Goal: Task Accomplishment & Management: Manage account settings

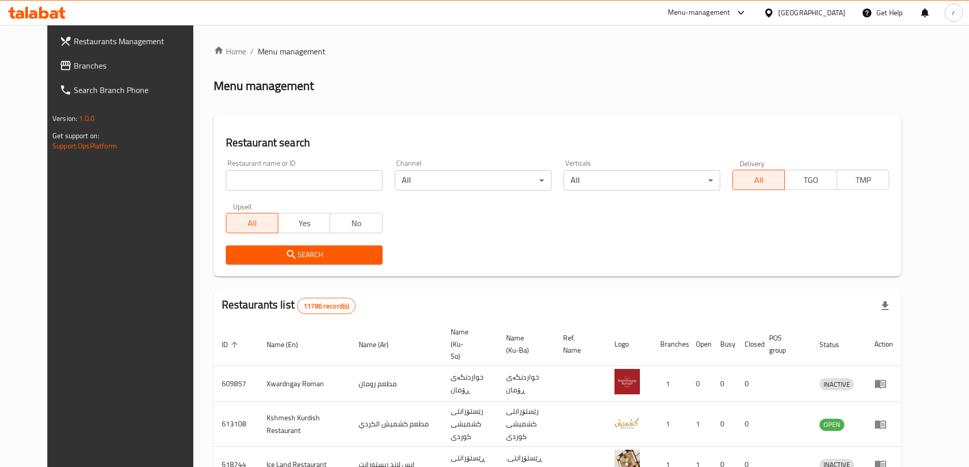
click at [51, 72] on link "Branches" at bounding box center [130, 65] width 158 height 24
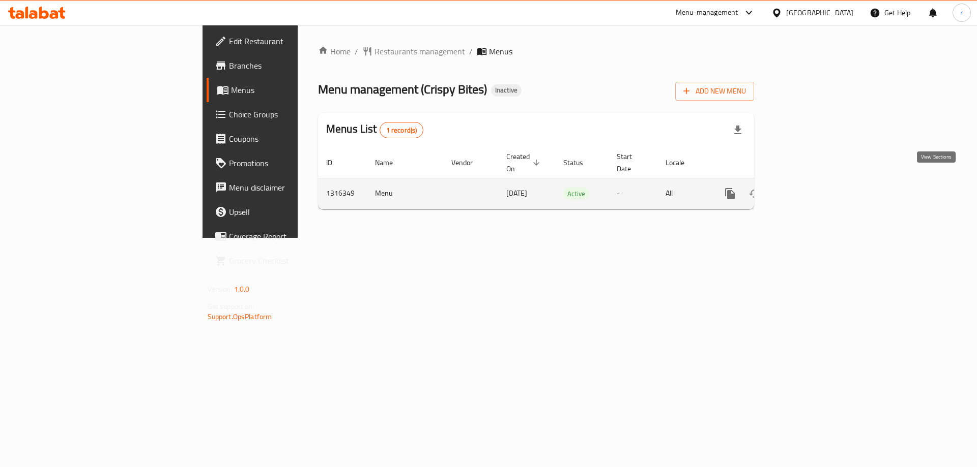
click at [809, 188] on icon "enhanced table" at bounding box center [803, 194] width 12 height 12
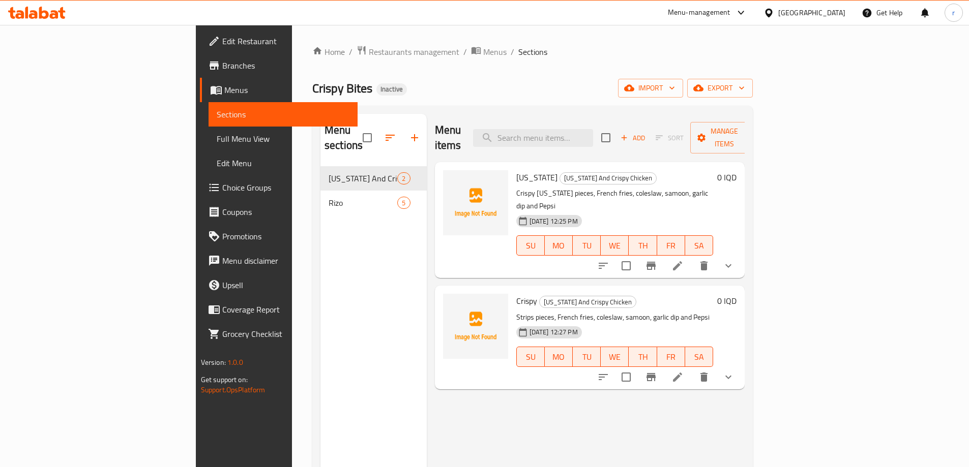
click at [681, 83] on div "Crispy Bites Inactive import export" at bounding box center [532, 88] width 440 height 19
click at [675, 89] on span "import" at bounding box center [650, 88] width 49 height 13
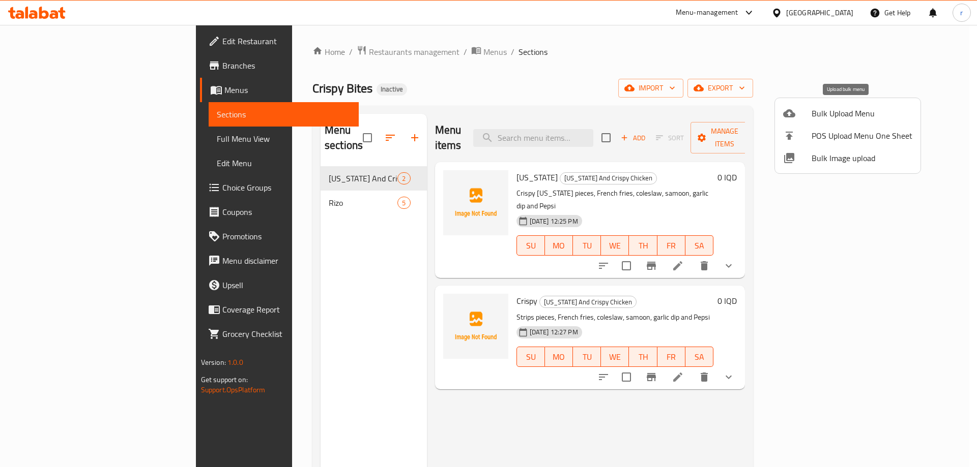
click at [811, 119] on span "Bulk Upload Menu" at bounding box center [861, 113] width 101 height 12
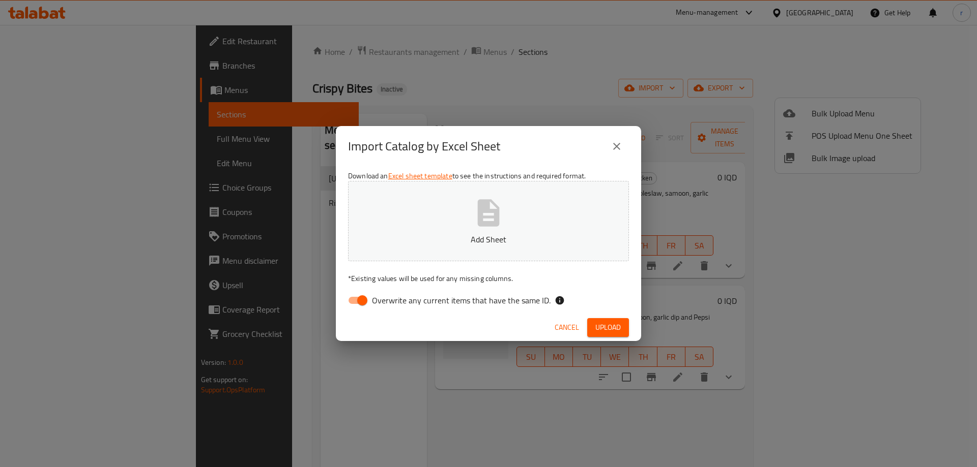
click at [358, 298] on input "Overwrite any current items that have the same ID." at bounding box center [362, 300] width 58 height 19
checkbox input "false"
click at [426, 243] on p "Add Sheet" at bounding box center [488, 239] width 249 height 12
click at [607, 323] on span "Upload" at bounding box center [607, 327] width 25 height 13
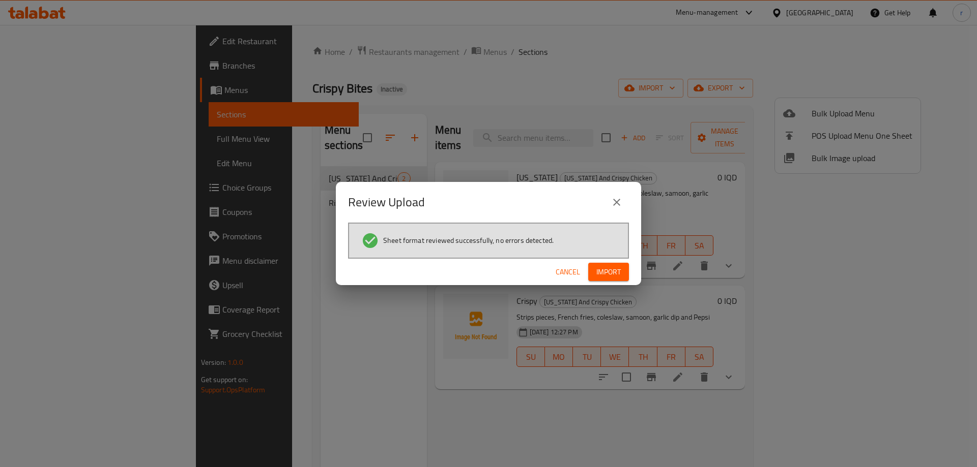
click at [602, 267] on span "Import" at bounding box center [608, 272] width 24 height 13
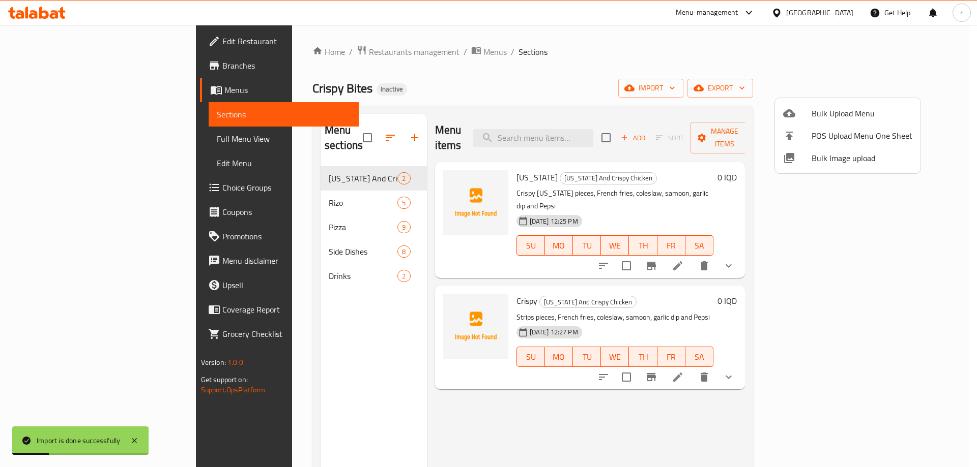
click at [483, 132] on div at bounding box center [488, 233] width 977 height 467
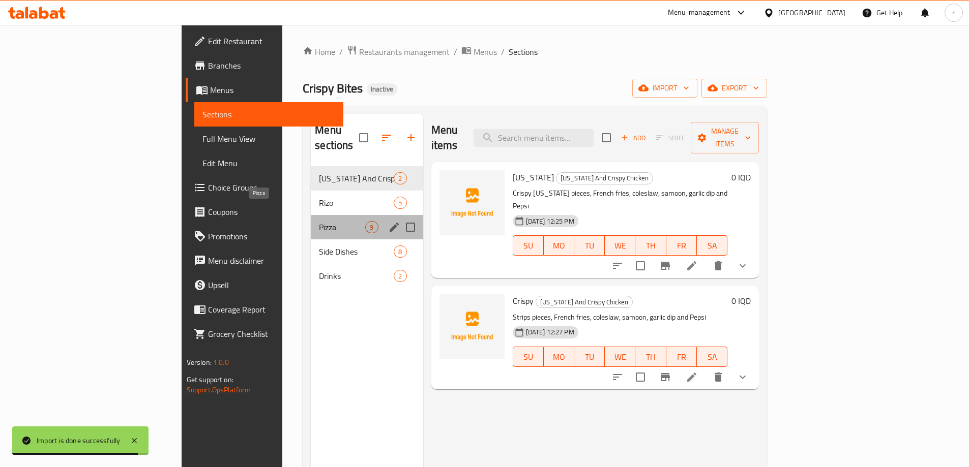
click at [319, 221] on span "Pizza" at bounding box center [342, 227] width 46 height 12
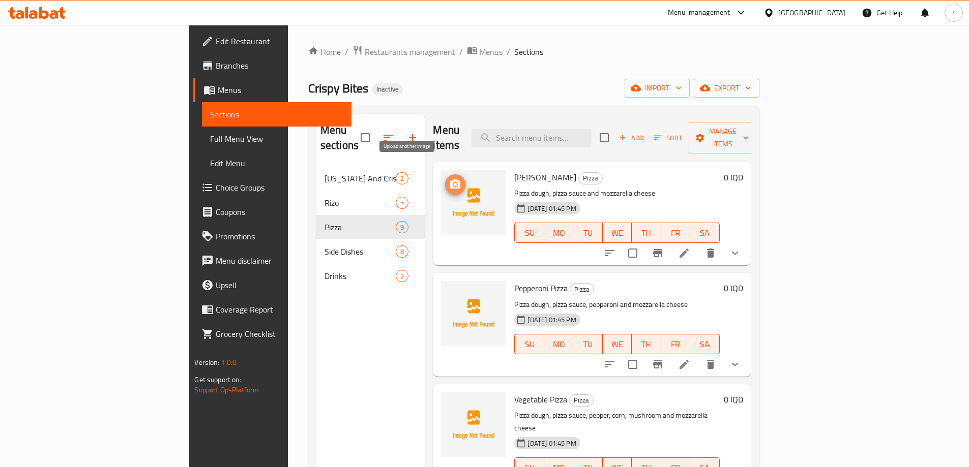
click at [445, 177] on button "upload picture" at bounding box center [455, 184] width 20 height 20
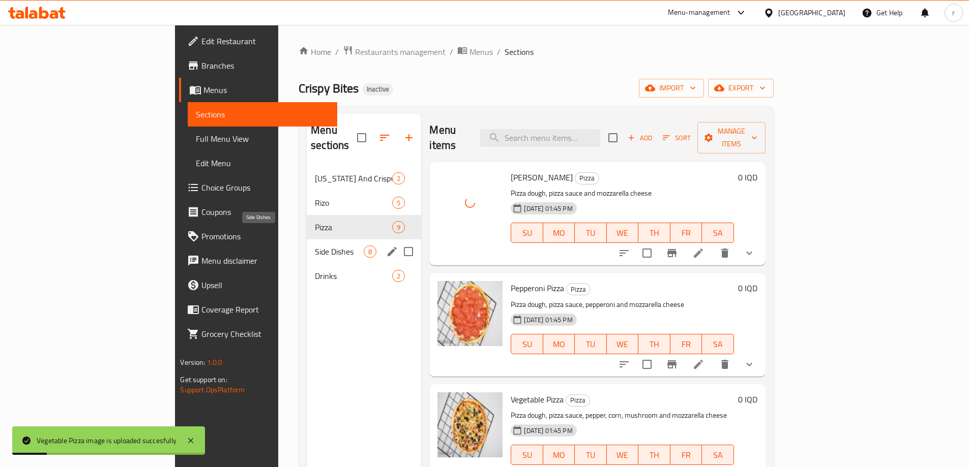
click at [315, 246] on span "Side Dishes" at bounding box center [339, 252] width 49 height 12
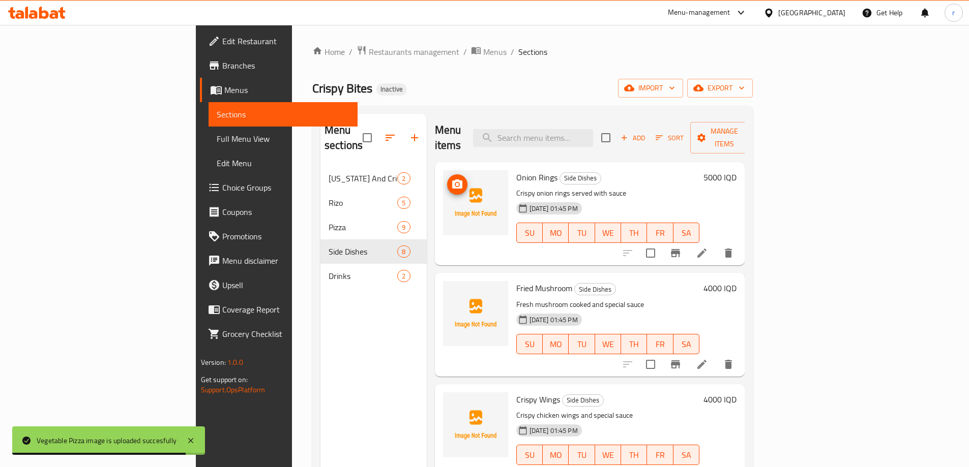
click at [455, 183] on circle "upload picture" at bounding box center [456, 184] width 3 height 3
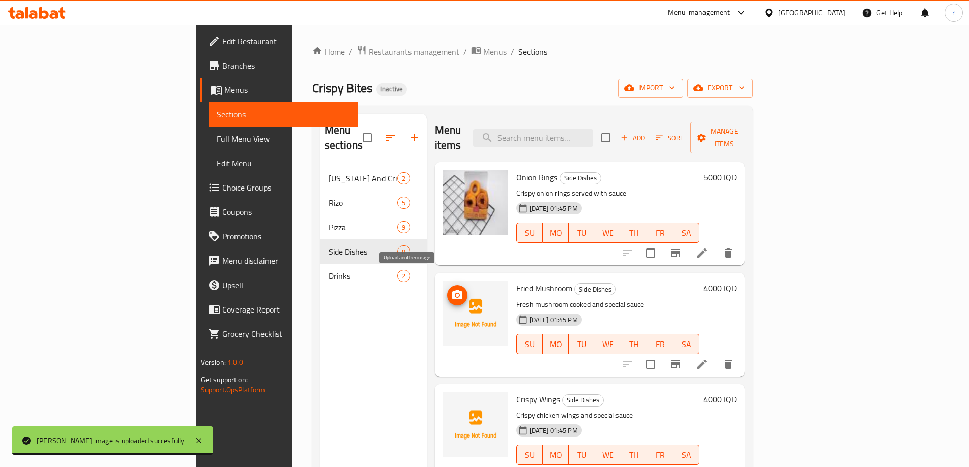
click at [451, 289] on icon "upload picture" at bounding box center [457, 295] width 12 height 12
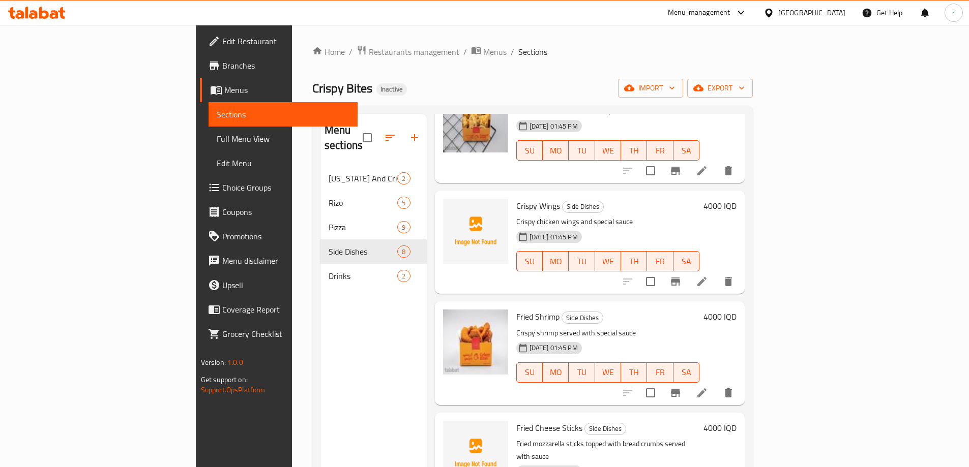
scroll to position [169, 0]
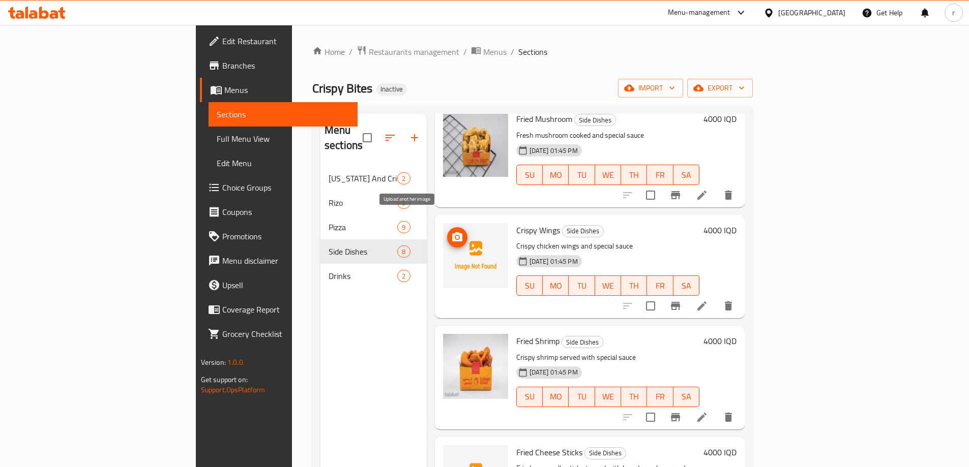
click at [451, 231] on icon "upload picture" at bounding box center [457, 237] width 12 height 12
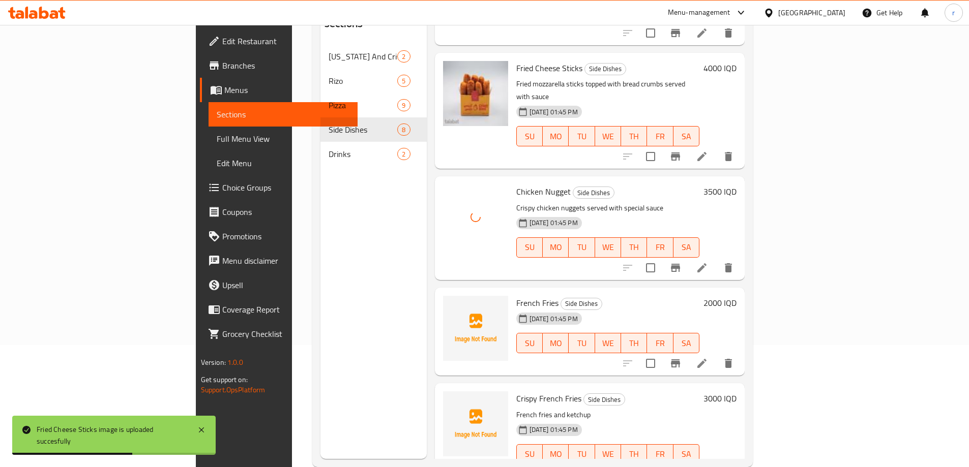
scroll to position [142, 0]
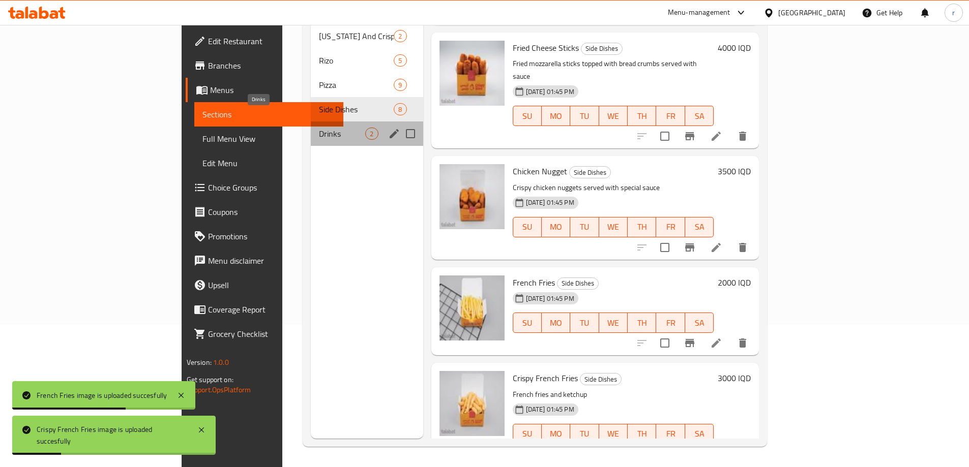
click at [319, 128] on span "Drinks" at bounding box center [342, 134] width 46 height 12
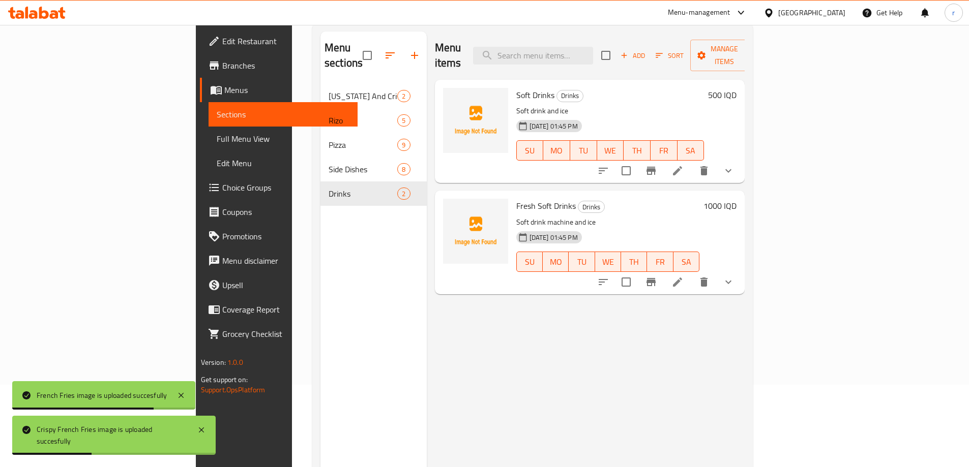
scroll to position [57, 0]
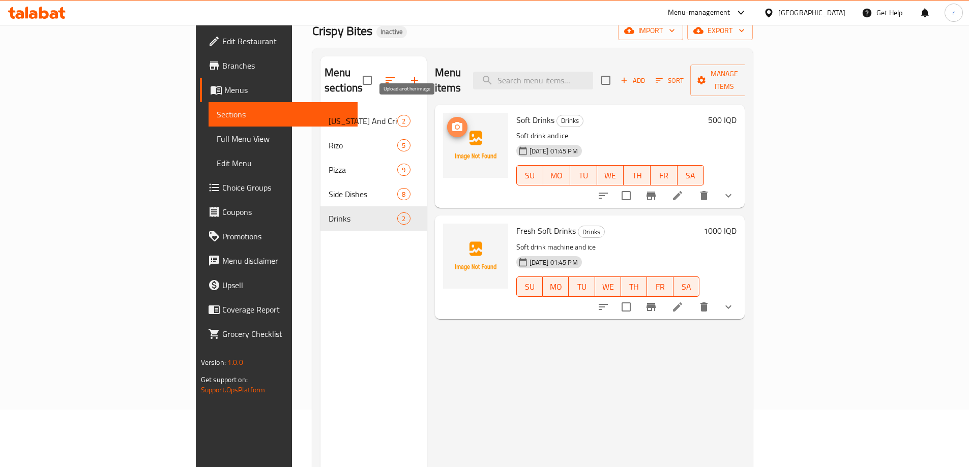
click at [447, 121] on button "upload picture" at bounding box center [457, 127] width 20 height 20
click at [734, 190] on icon "show more" at bounding box center [728, 196] width 12 height 12
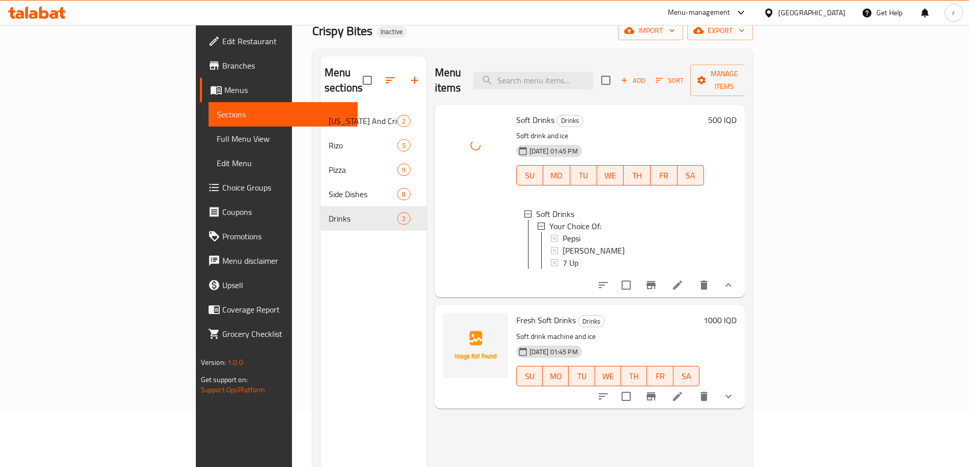
scroll to position [2, 0]
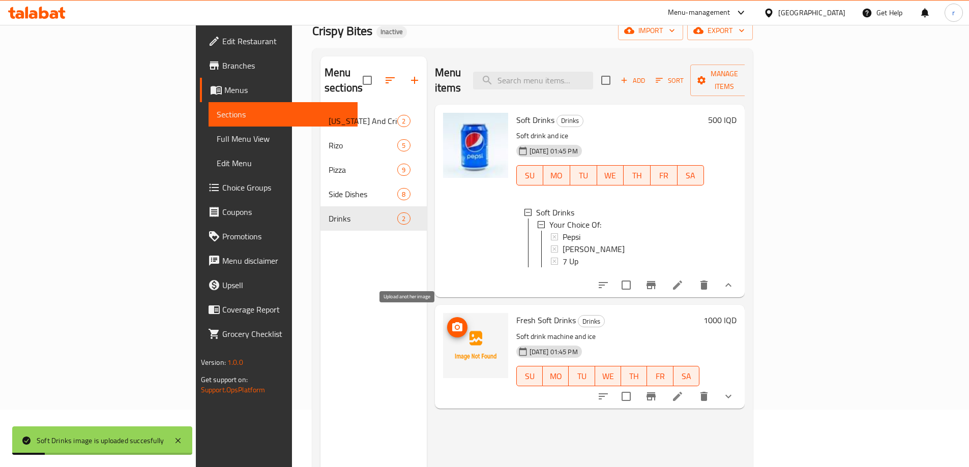
click at [447, 329] on button "upload picture" at bounding box center [457, 327] width 20 height 20
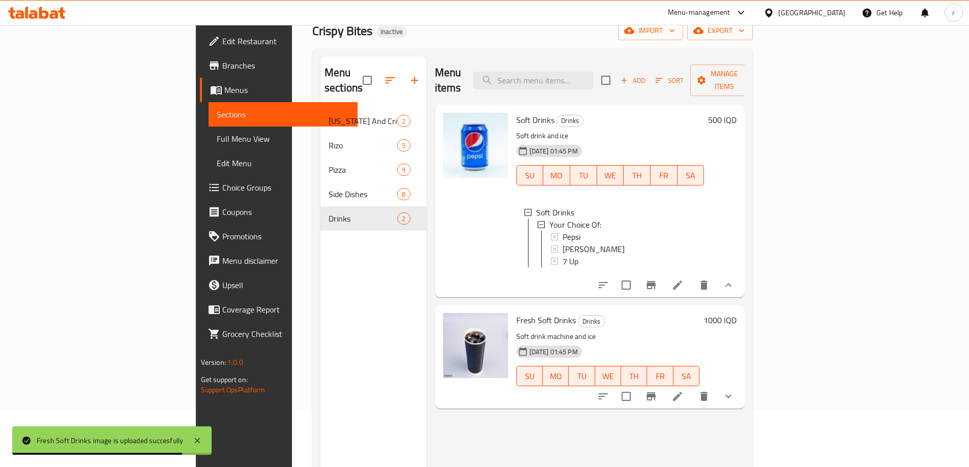
click at [217, 145] on span "Full Menu View" at bounding box center [283, 139] width 133 height 12
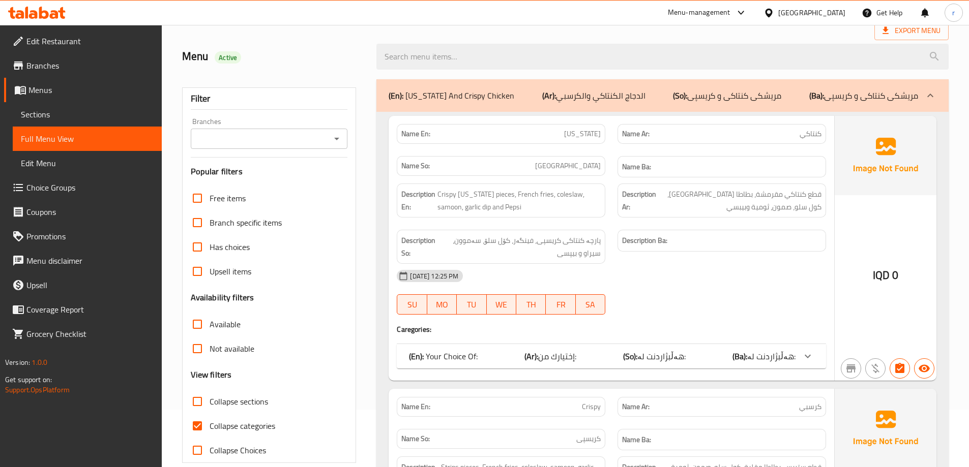
click at [275, 130] on div "Branches" at bounding box center [269, 139] width 157 height 20
click at [265, 143] on input "Branches" at bounding box center [261, 139] width 134 height 14
click at [263, 179] on span "Crispy Bites, Al- Ishtiraki" at bounding box center [240, 182] width 84 height 12
type input "Crispy Bites, Al- Ishtiraki"
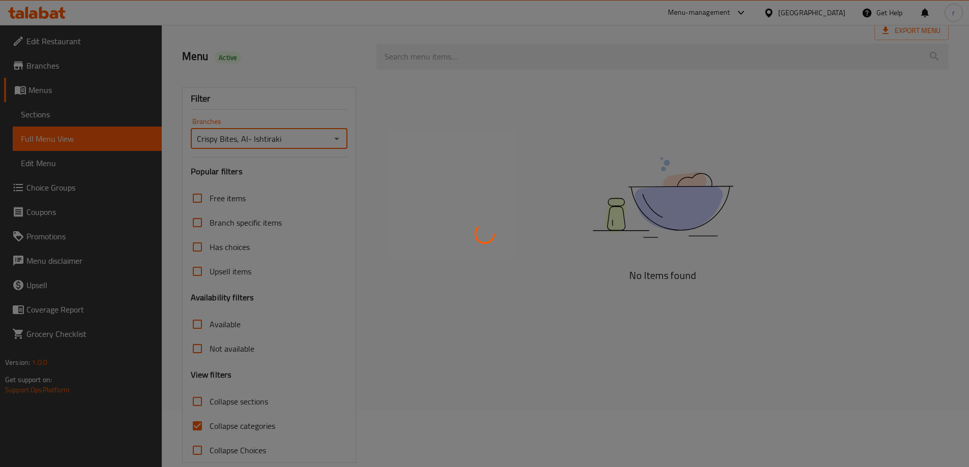
scroll to position [74, 0]
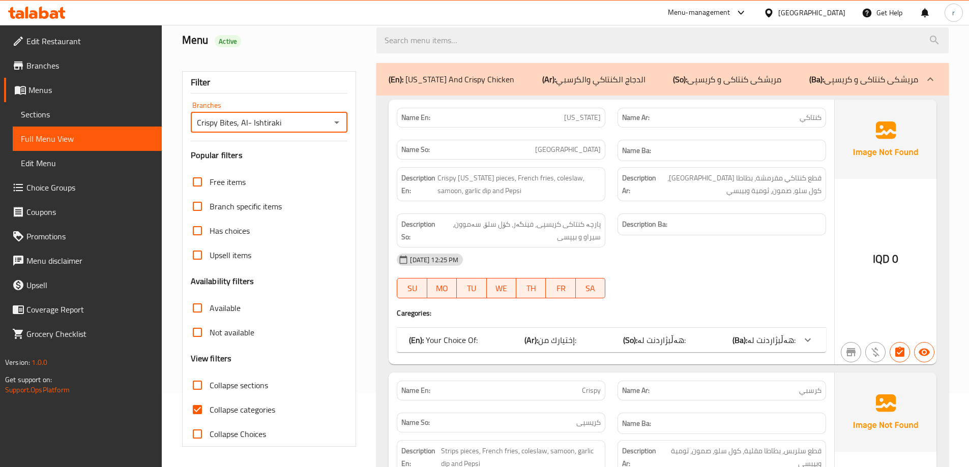
click at [257, 408] on span "Collapse categories" at bounding box center [243, 410] width 66 height 12
click at [210, 408] on input "Collapse categories" at bounding box center [197, 410] width 24 height 24
checkbox input "false"
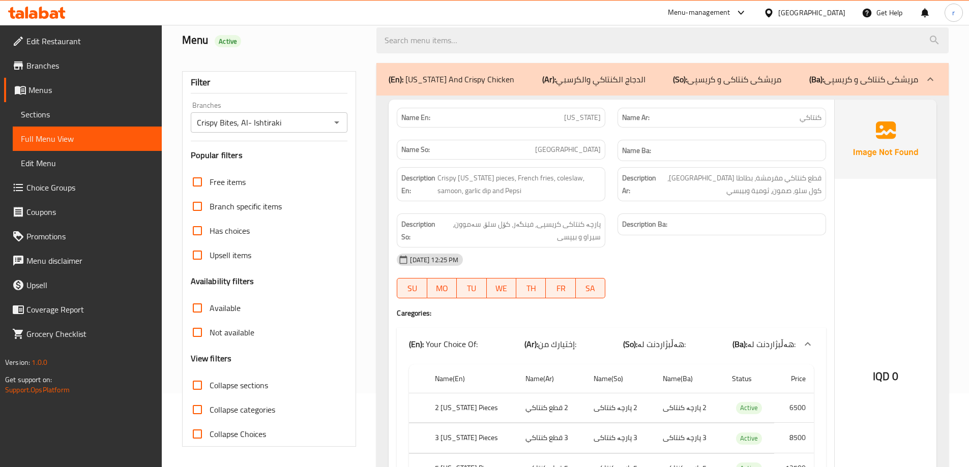
click at [257, 381] on span "Collapse sections" at bounding box center [239, 385] width 58 height 12
click at [210, 381] on input "Collapse sections" at bounding box center [197, 385] width 24 height 24
checkbox input "true"
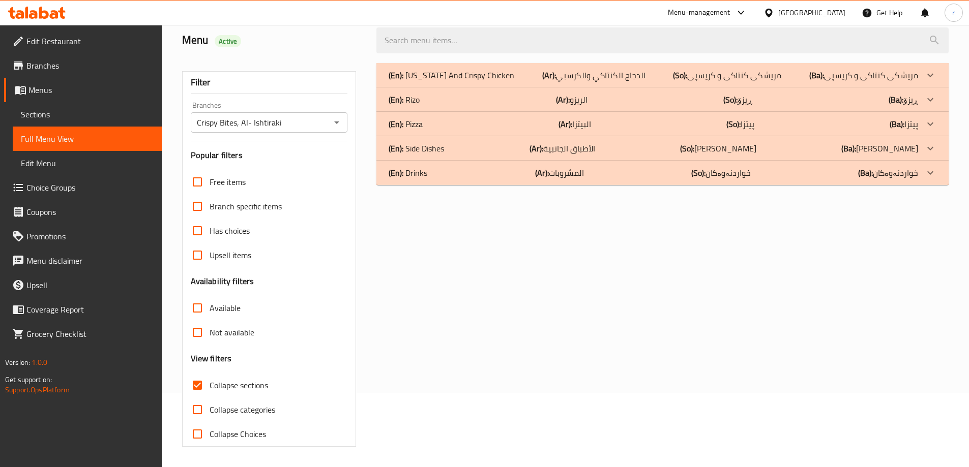
click at [528, 184] on div "(En): Drinks (Ar): المشروبات (So): خواردنەوەکان (Ba): خواردنەوەکان" at bounding box center [662, 173] width 572 height 24
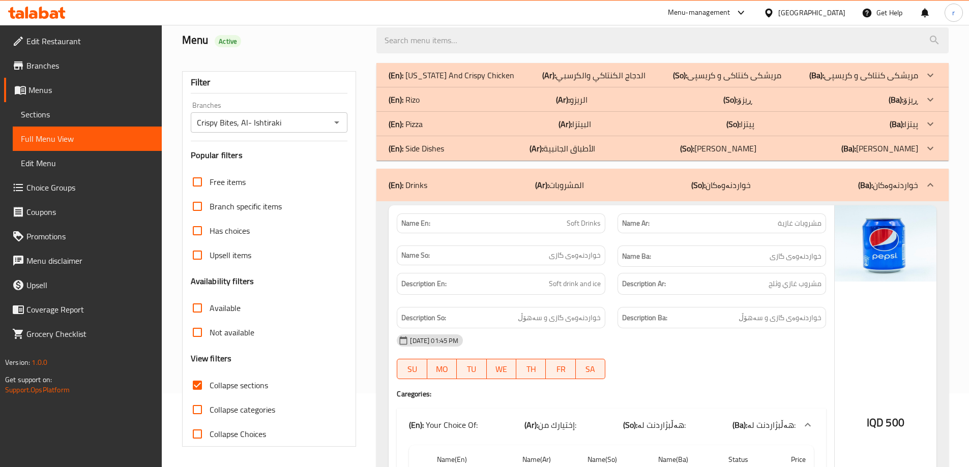
click at [536, 144] on b "(Ar):" at bounding box center [536, 148] width 14 height 15
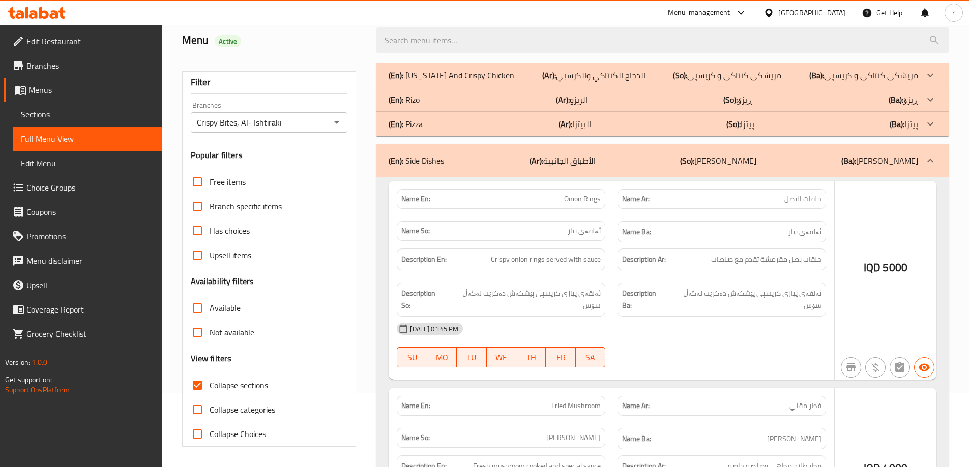
click at [540, 123] on div "(En): Pizza (Ar): البيتزا (So): پیتزا (Ba): پیتزا" at bounding box center [653, 124] width 529 height 12
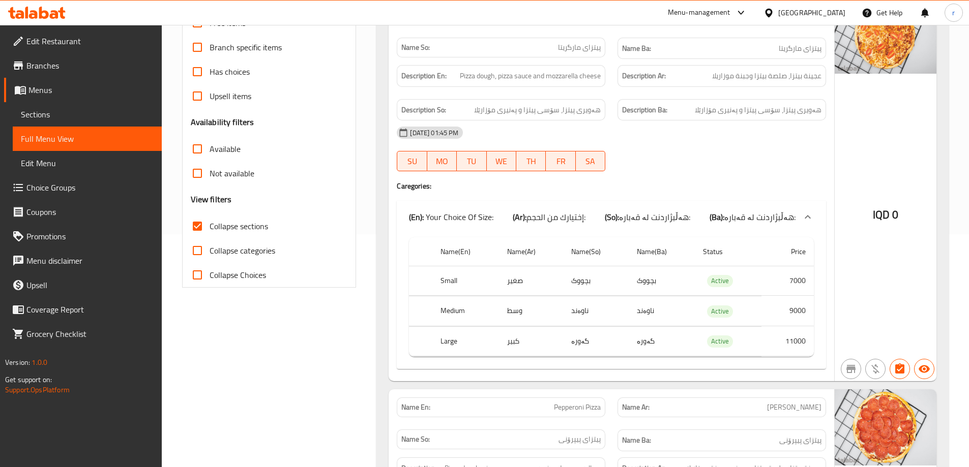
scroll to position [254, 0]
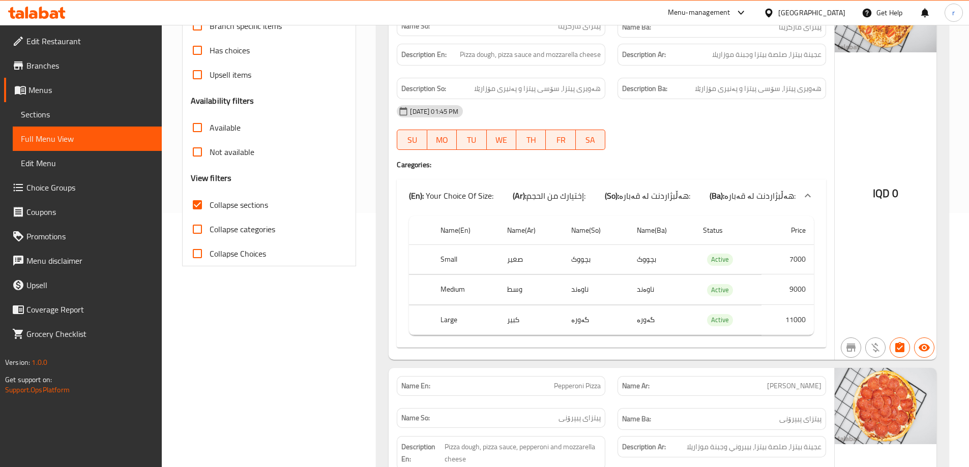
click at [57, 114] on span "Sections" at bounding box center [87, 114] width 133 height 12
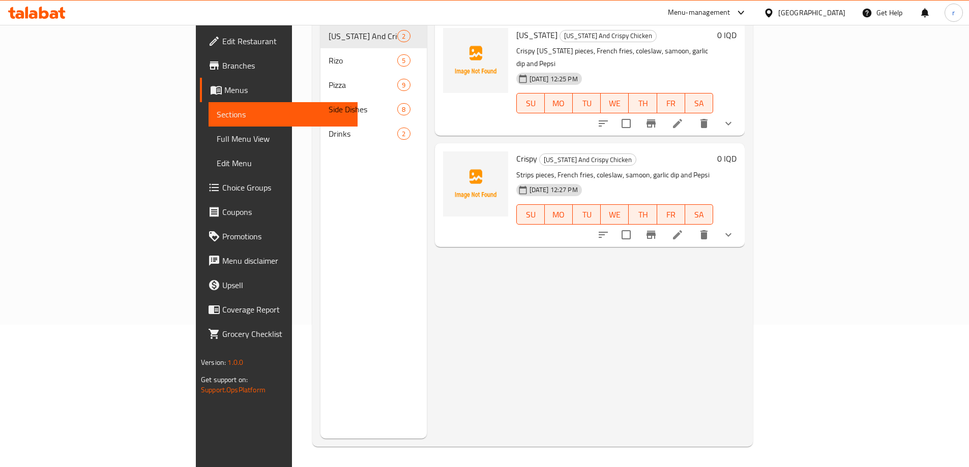
scroll to position [142, 0]
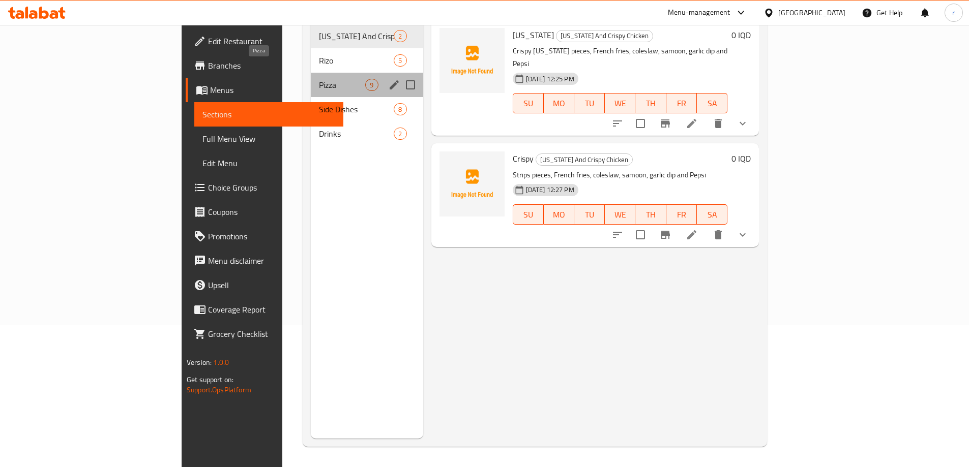
click at [319, 79] on span "Pizza" at bounding box center [342, 85] width 46 height 12
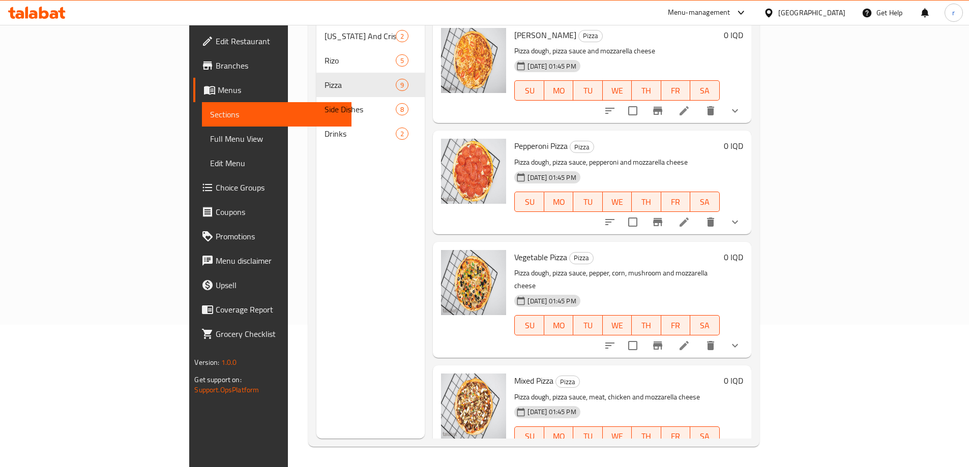
click at [690, 105] on icon at bounding box center [684, 111] width 12 height 12
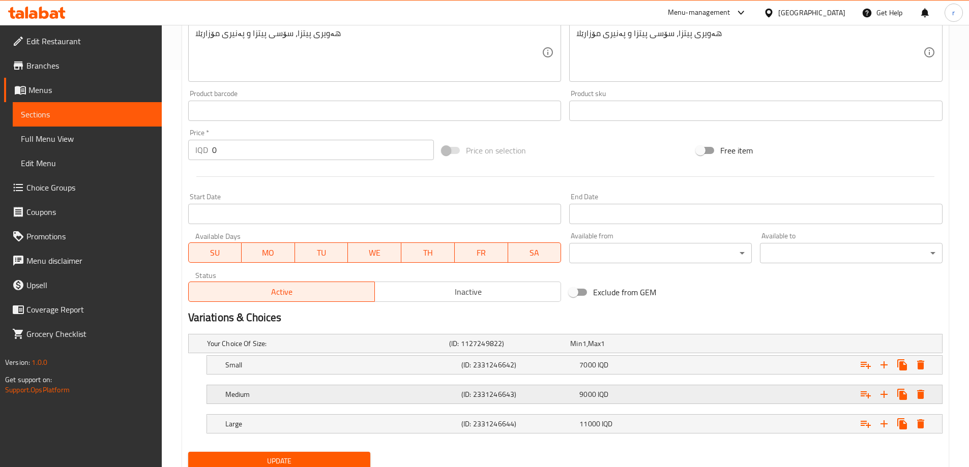
scroll to position [435, 0]
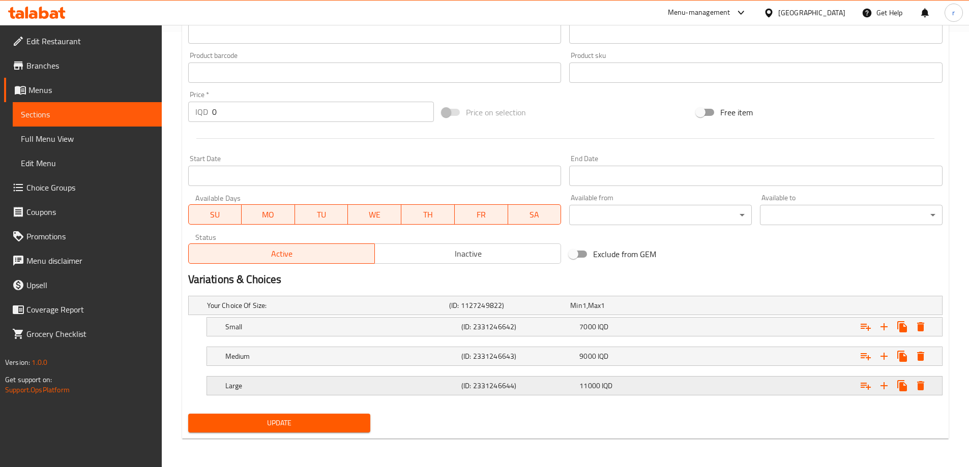
click at [551, 385] on h5 "(ID: 2331246644)" at bounding box center [518, 386] width 114 height 10
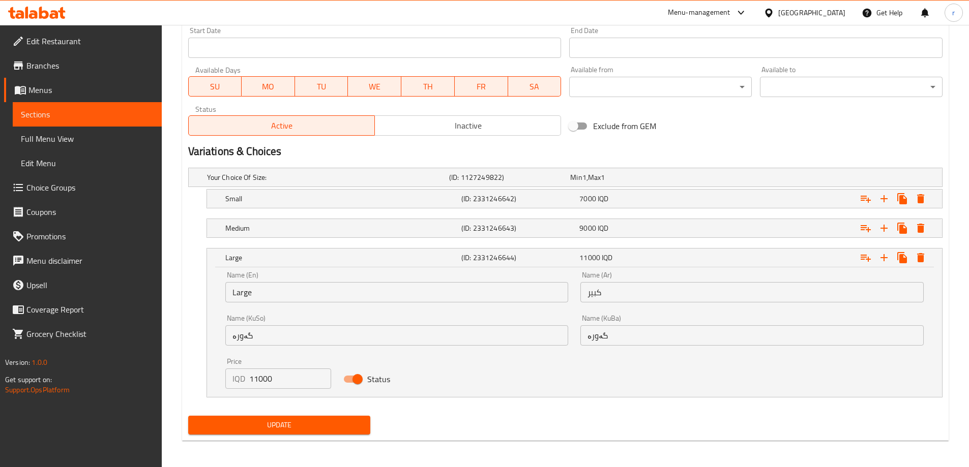
scroll to position [566, 0]
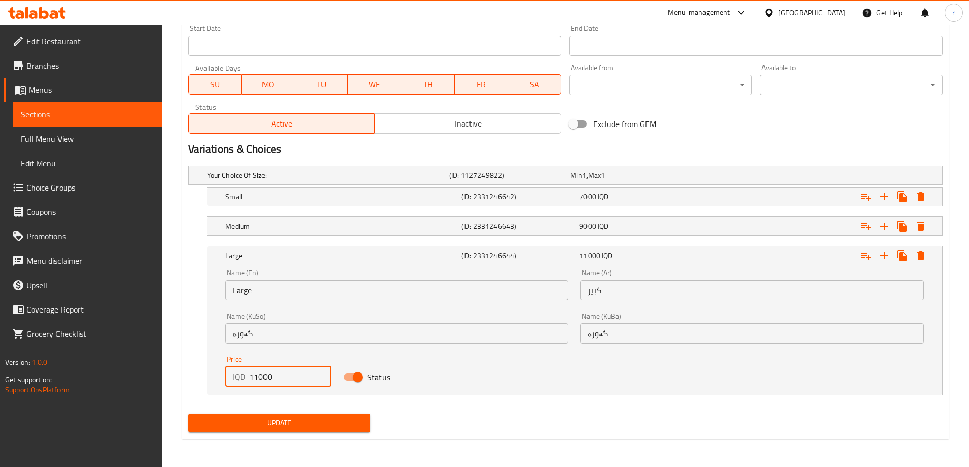
click at [259, 377] on input "11000" at bounding box center [290, 377] width 82 height 20
type input "10000"
click at [295, 422] on span "Update" at bounding box center [279, 423] width 166 height 13
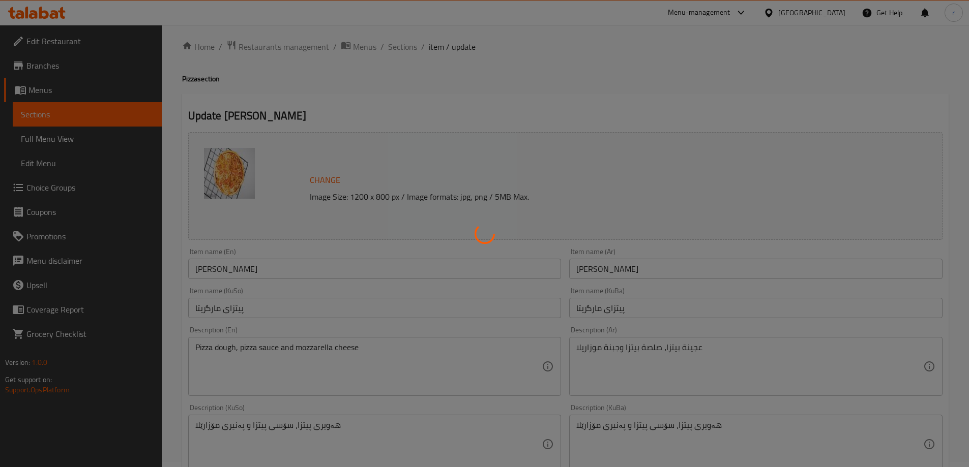
scroll to position [0, 0]
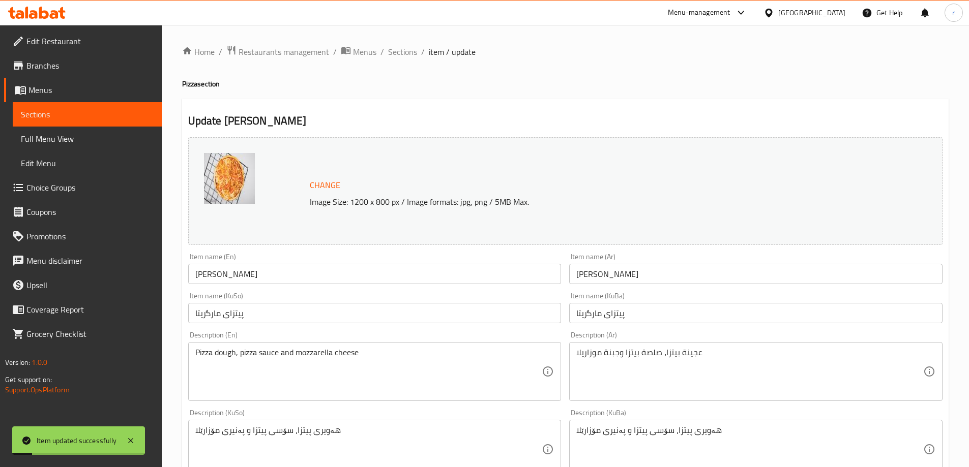
click at [92, 135] on span "Full Menu View" at bounding box center [87, 139] width 133 height 12
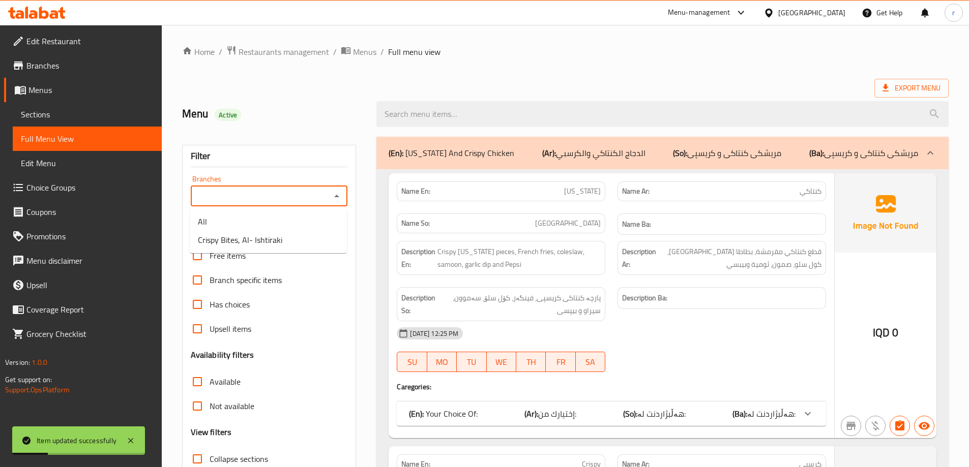
click at [199, 194] on input "Branches" at bounding box center [261, 196] width 134 height 14
click at [245, 232] on li "Crispy Bites, Al- Ishtiraki" at bounding box center [268, 240] width 157 height 18
type input "Crispy Bites, Al- Ishtiraki"
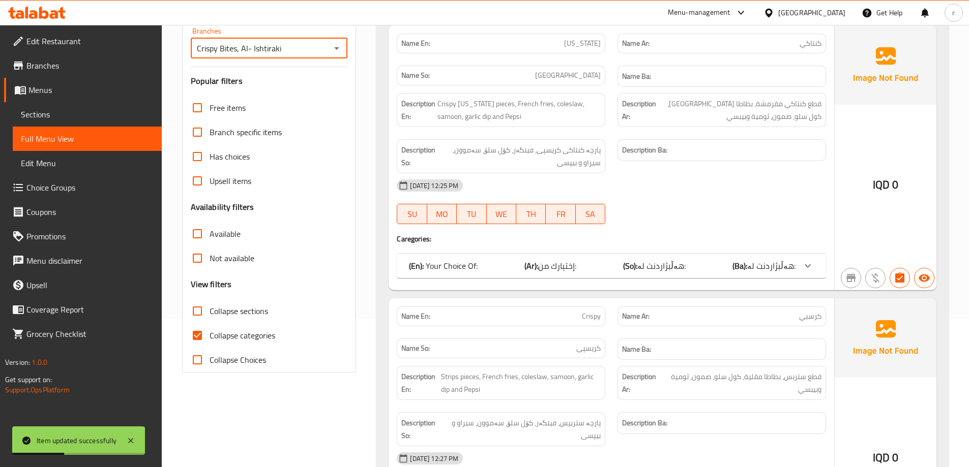
scroll to position [254, 0]
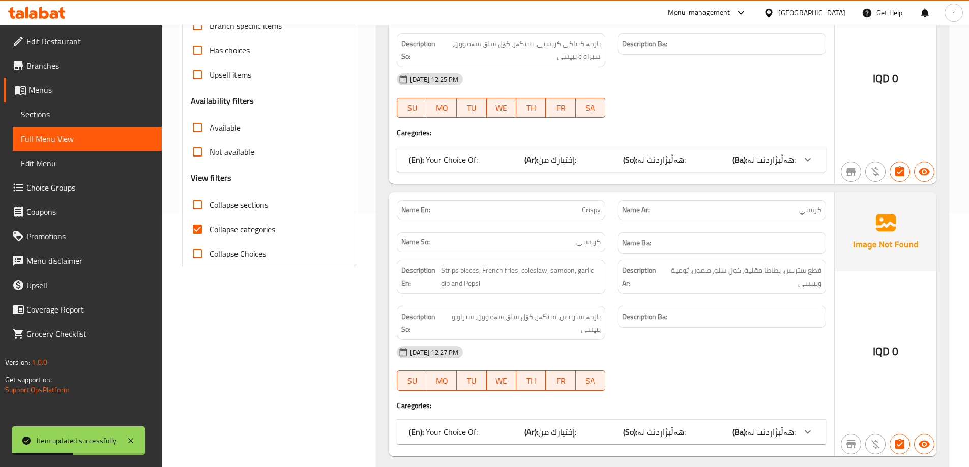
click at [244, 231] on span "Collapse categories" at bounding box center [243, 229] width 66 height 12
click at [210, 231] on input "Collapse categories" at bounding box center [197, 229] width 24 height 24
checkbox input "false"
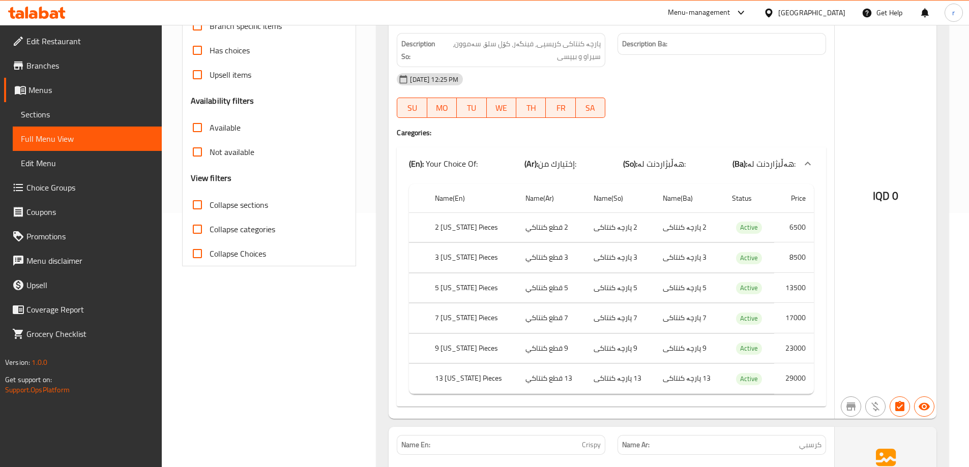
click at [231, 199] on span "Collapse sections" at bounding box center [239, 205] width 58 height 12
click at [210, 197] on input "Collapse sections" at bounding box center [197, 205] width 24 height 24
checkbox input "true"
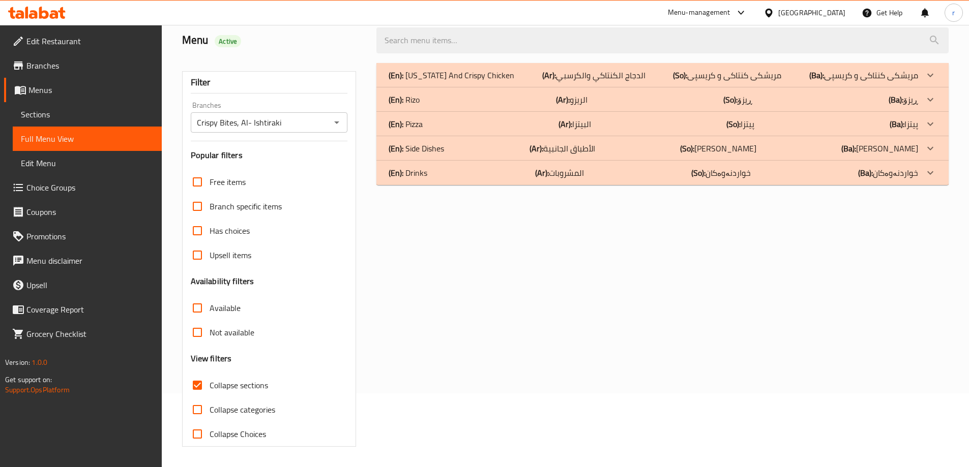
scroll to position [74, 0]
click at [549, 177] on b "(Ar):" at bounding box center [542, 172] width 14 height 15
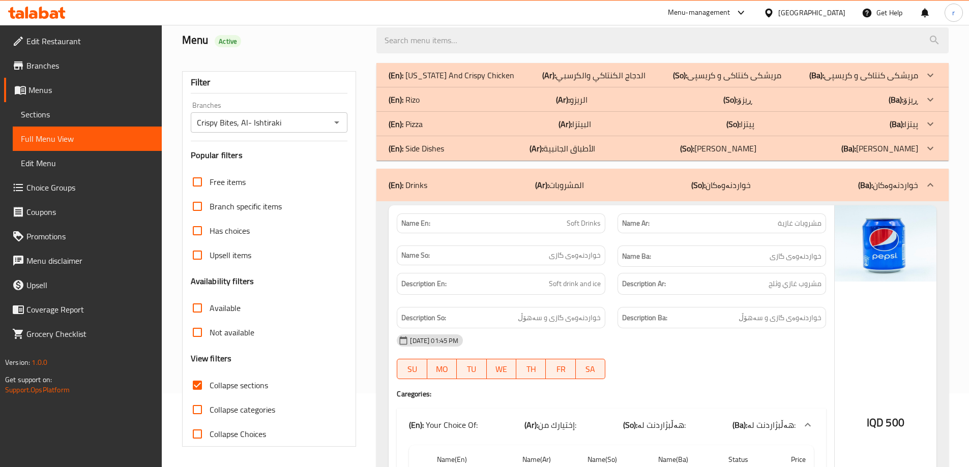
click at [550, 146] on p "(Ar): الأطباق الجانبية" at bounding box center [562, 148] width 66 height 12
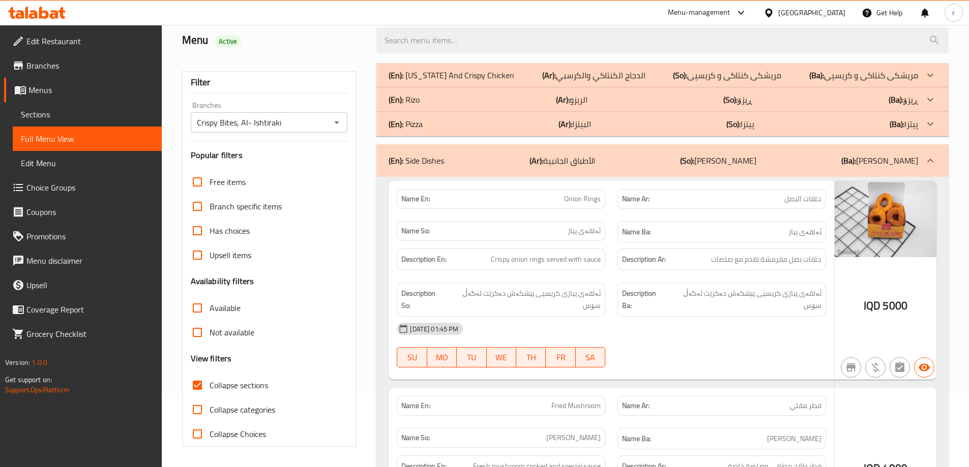
click at [552, 130] on div "(En): Pizza (Ar): البيتزا (So): پیتزا (Ba): پیتزا" at bounding box center [662, 124] width 572 height 24
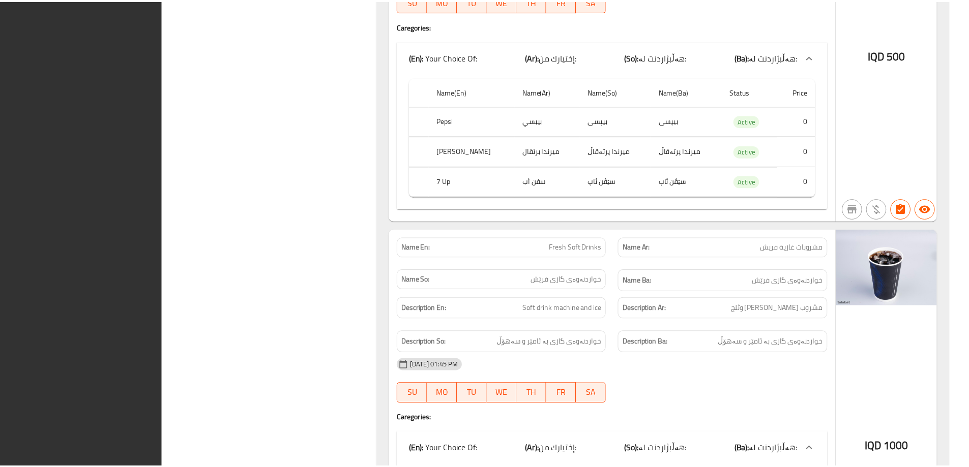
scroll to position [6005, 0]
